Goal: Navigation & Orientation: Find specific page/section

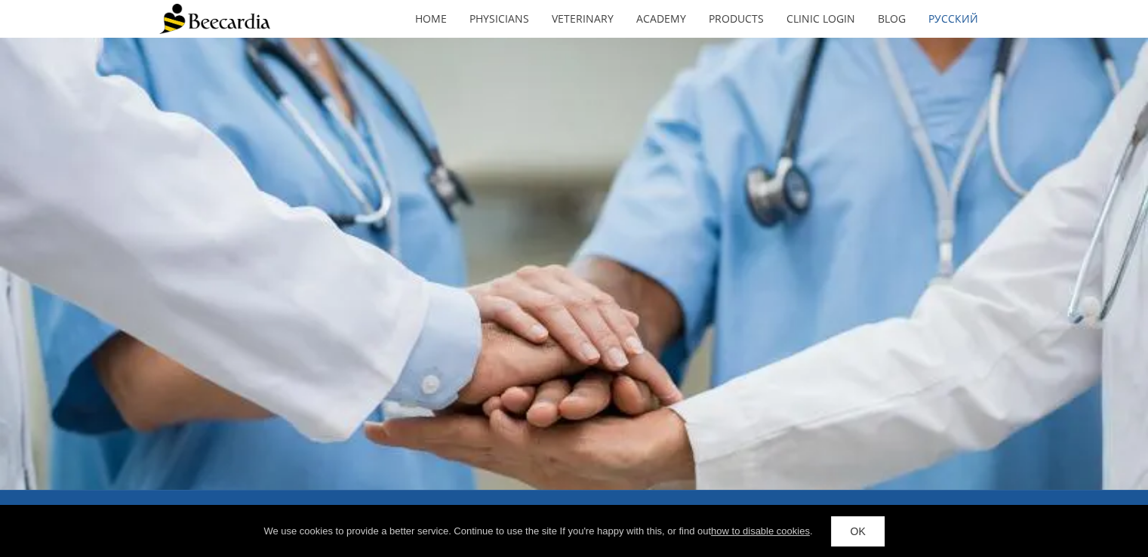
click at [555, 64] on div at bounding box center [574, 264] width 1148 height 452
click at [420, 26] on link "home" at bounding box center [431, 19] width 54 height 35
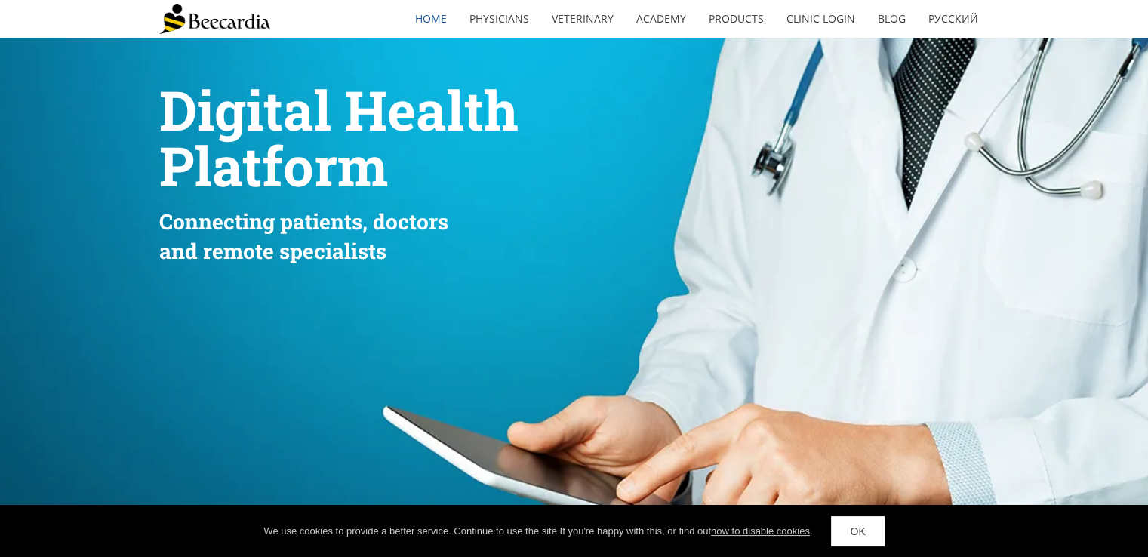
drag, startPoint x: 1155, startPoint y: 2, endPoint x: 669, endPoint y: 131, distance: 502.1
click at [669, 131] on p "Digital Health" at bounding box center [427, 116] width 537 height 56
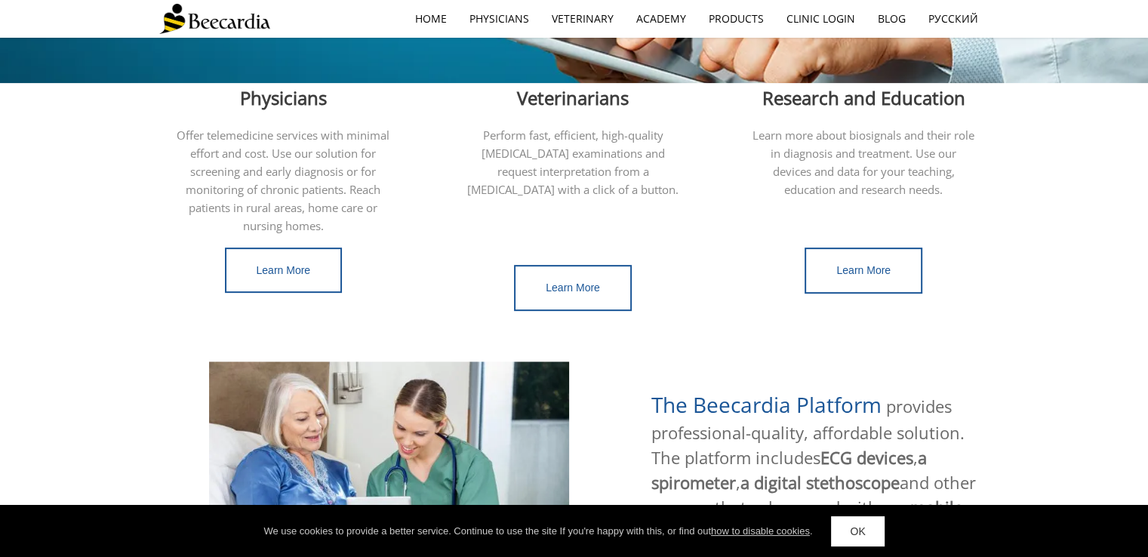
scroll to position [755, 0]
